Goal: Book appointment/travel/reservation

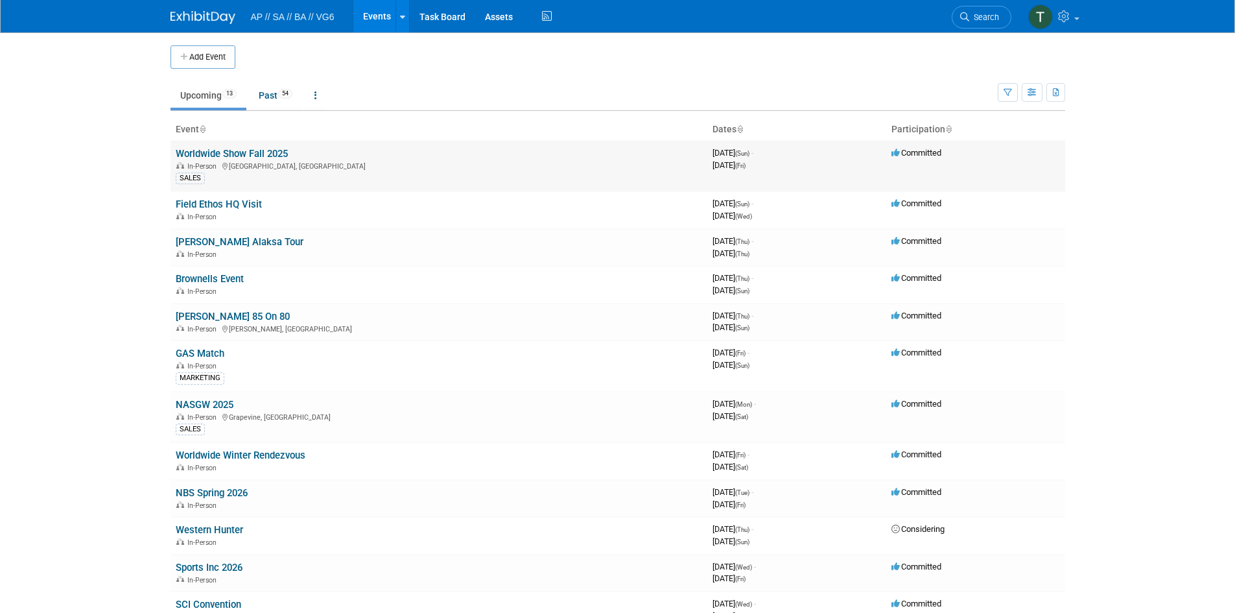
click at [454, 163] on div "In-Person [GEOGRAPHIC_DATA], [GEOGRAPHIC_DATA]" at bounding box center [439, 165] width 526 height 10
click at [187, 148] on link "Worldwide Show Fall 2025" at bounding box center [232, 154] width 112 height 12
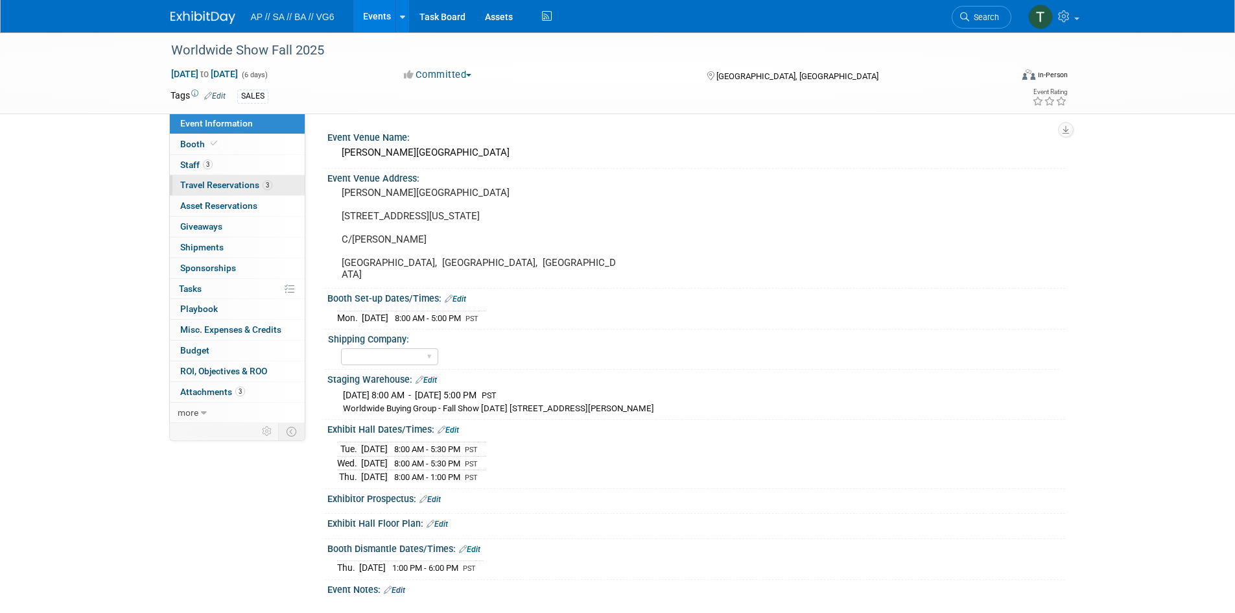
click at [274, 182] on link "3 Travel Reservations 3" at bounding box center [237, 185] width 135 height 20
